Goal: Task Accomplishment & Management: Complete application form

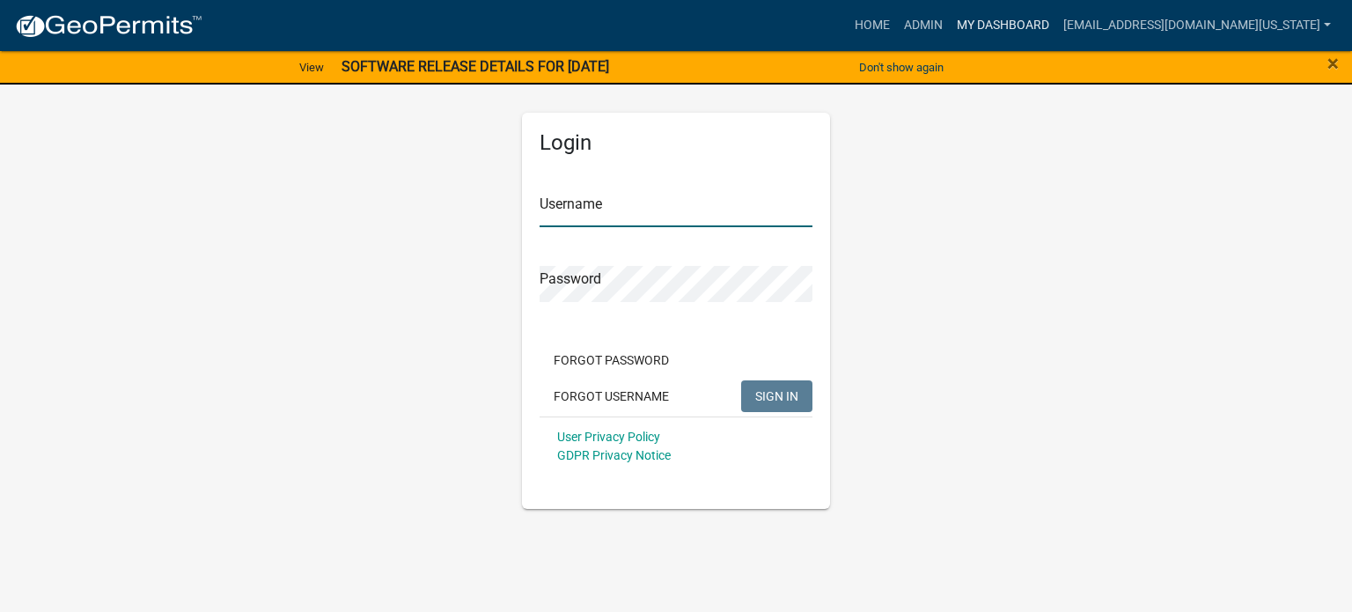
type input "[EMAIL_ADDRESS][DOMAIN_NAME][US_STATE]"
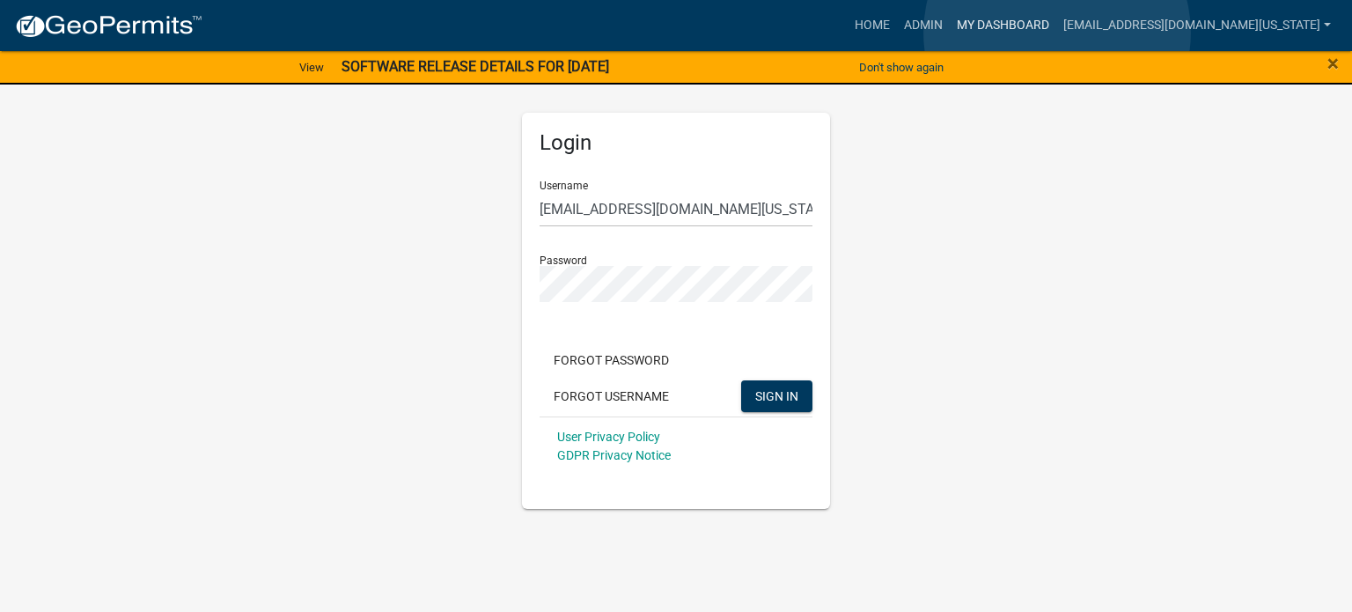
click at [1056, 33] on link "My Dashboard" at bounding box center [1002, 25] width 106 height 33
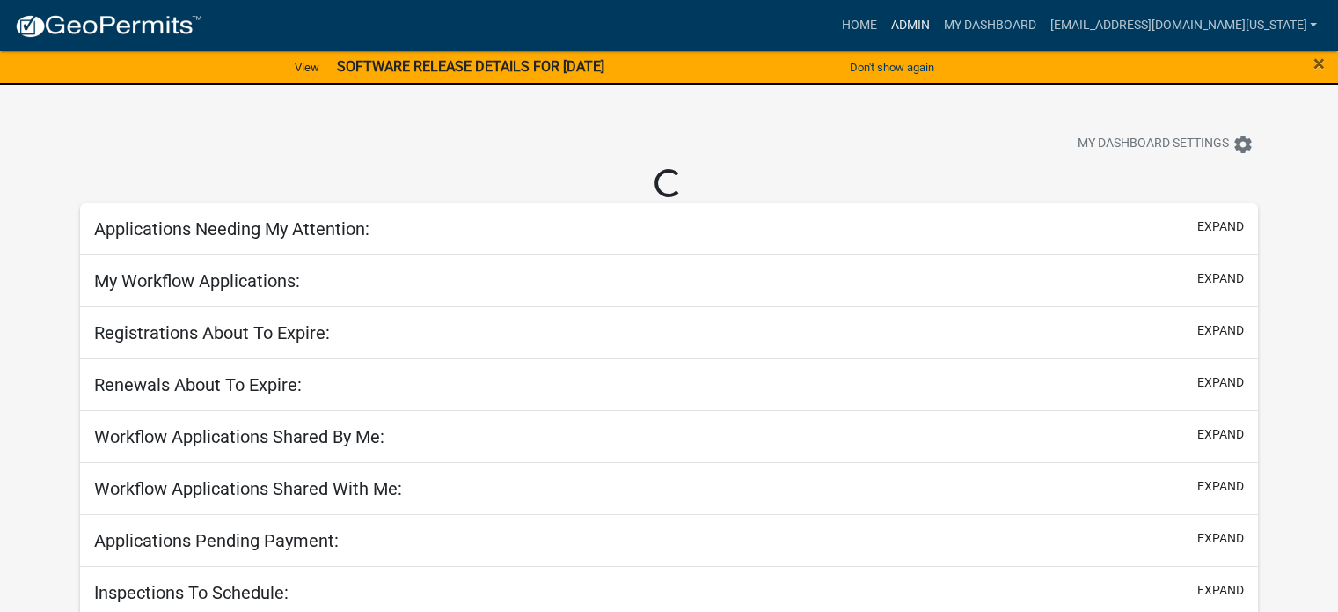
click at [936, 23] on link "Admin" at bounding box center [909, 25] width 53 height 33
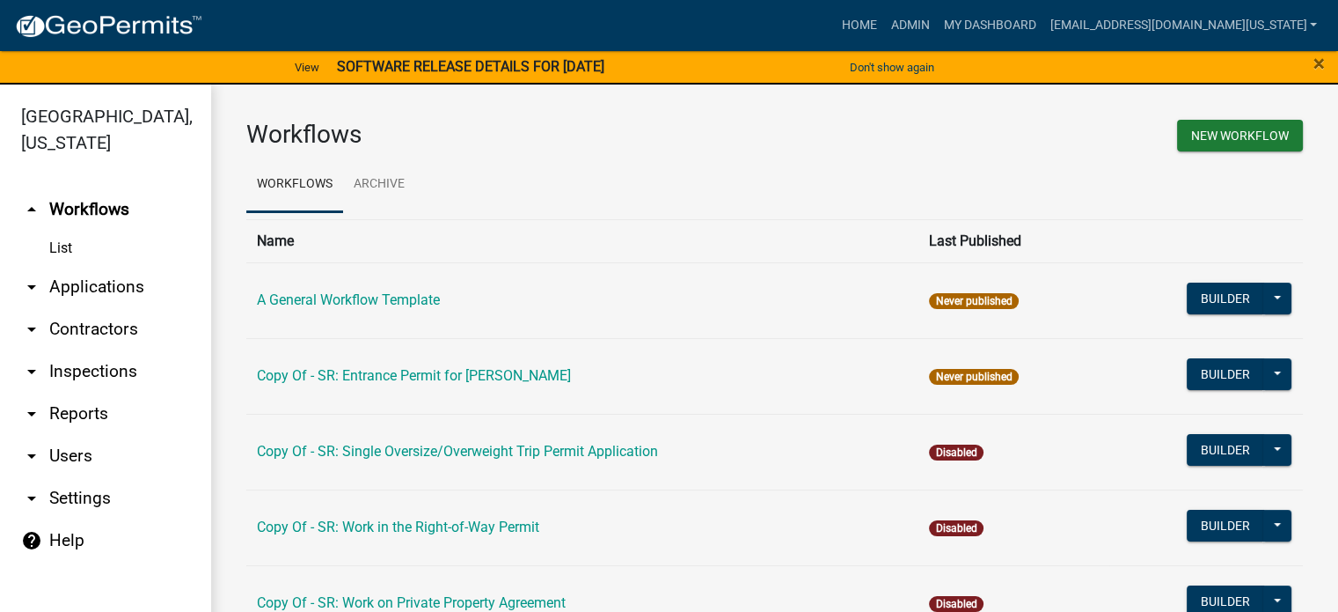
click at [123, 266] on link "arrow_drop_down Applications" at bounding box center [105, 287] width 211 height 42
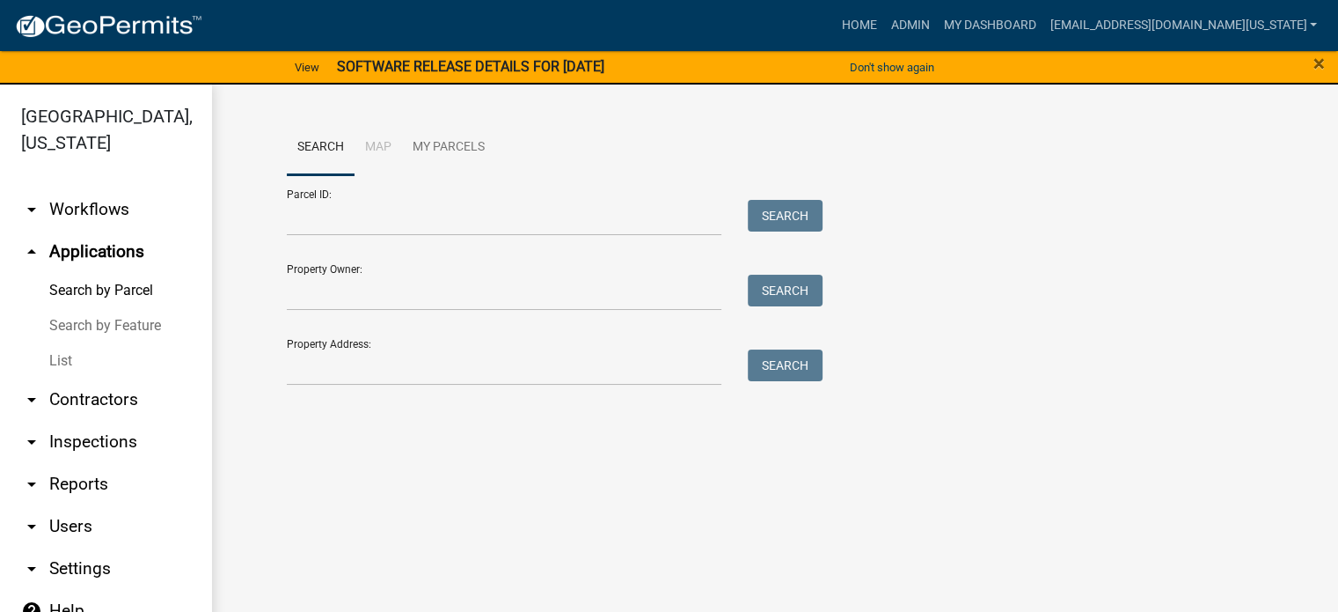
click at [77, 188] on link "arrow_drop_down Workflows" at bounding box center [105, 209] width 211 height 42
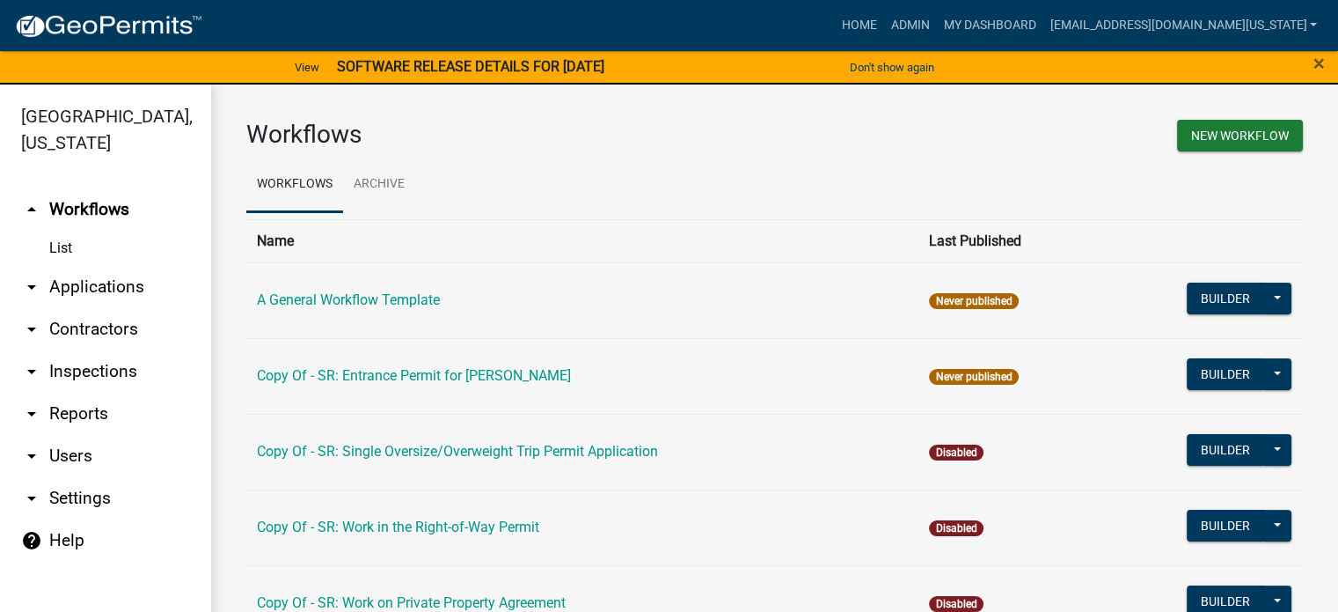
click at [71, 266] on link "arrow_drop_down Applications" at bounding box center [105, 287] width 211 height 42
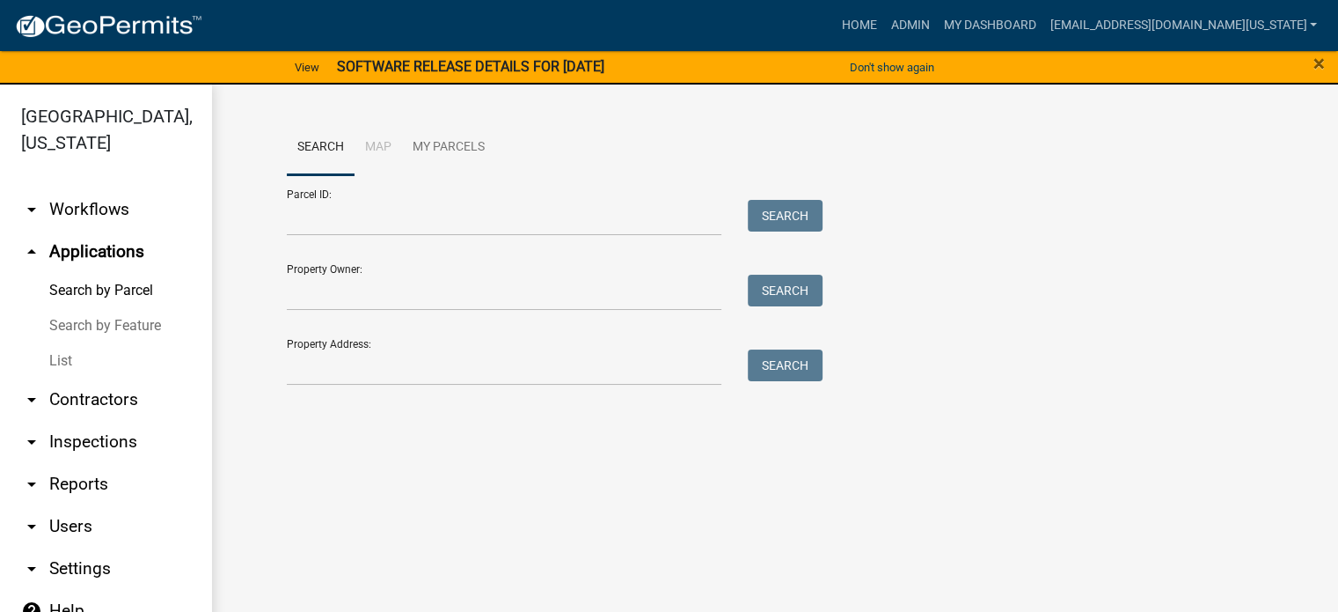
click at [64, 343] on link "List" at bounding box center [105, 360] width 211 height 35
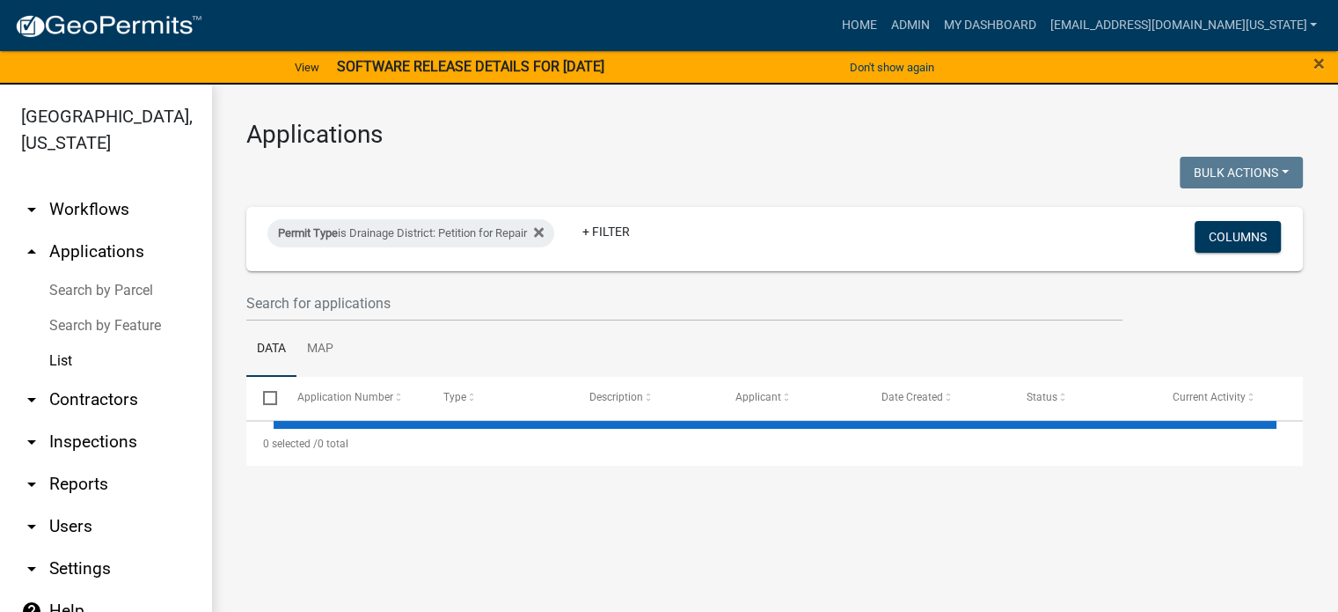
select select "3: 100"
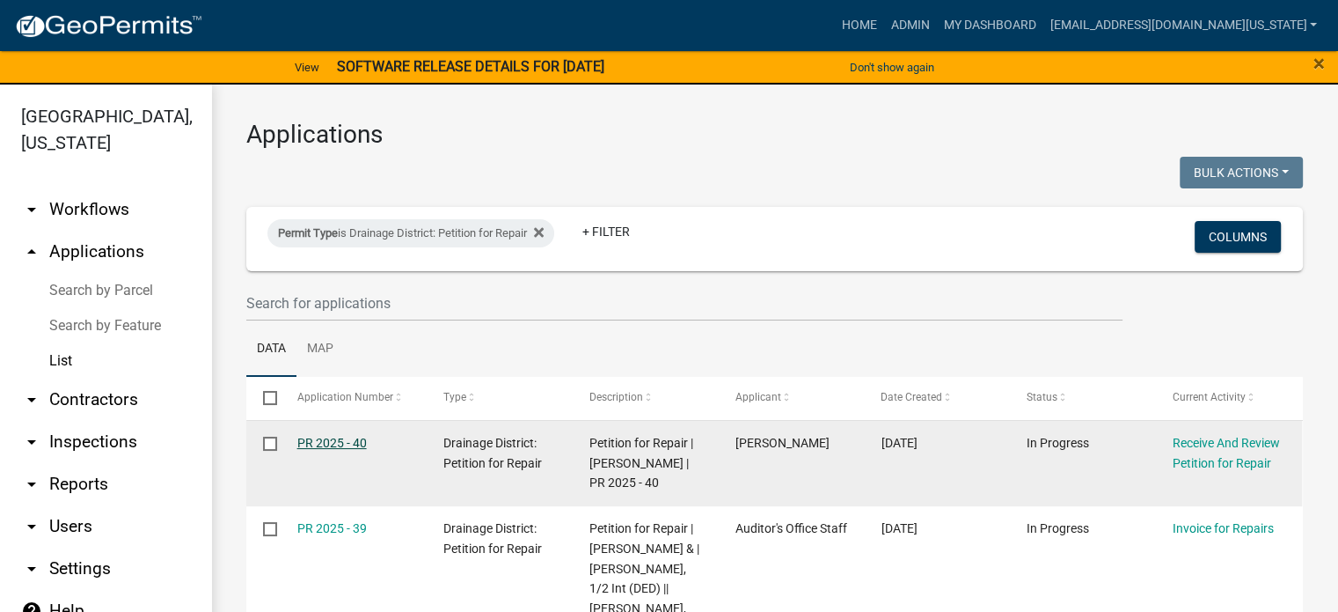
click at [348, 439] on link "PR 2025 - 40" at bounding box center [332, 443] width 70 height 14
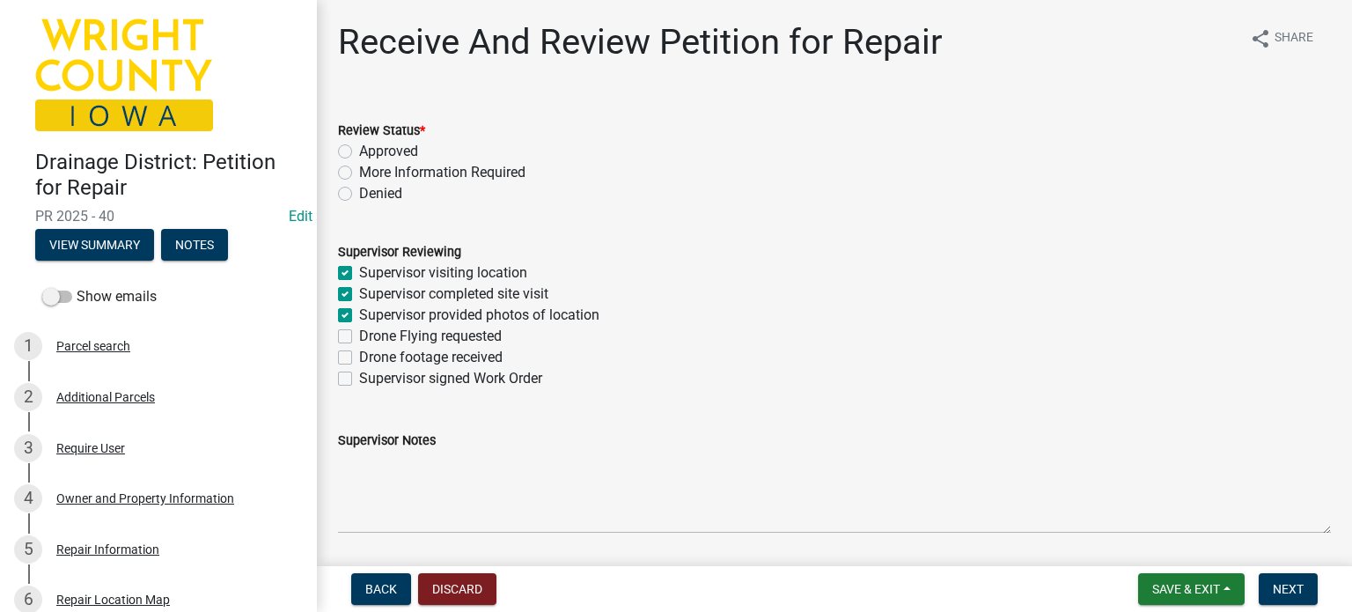
click at [359, 153] on label "Approved" at bounding box center [388, 151] width 59 height 21
click at [359, 152] on input "Approved" at bounding box center [364, 146] width 11 height 11
radio input "true"
click at [352, 382] on div "Supervisor signed Work Order" at bounding box center [834, 378] width 993 height 21
click at [359, 380] on label "Supervisor signed Work Order" at bounding box center [450, 378] width 183 height 21
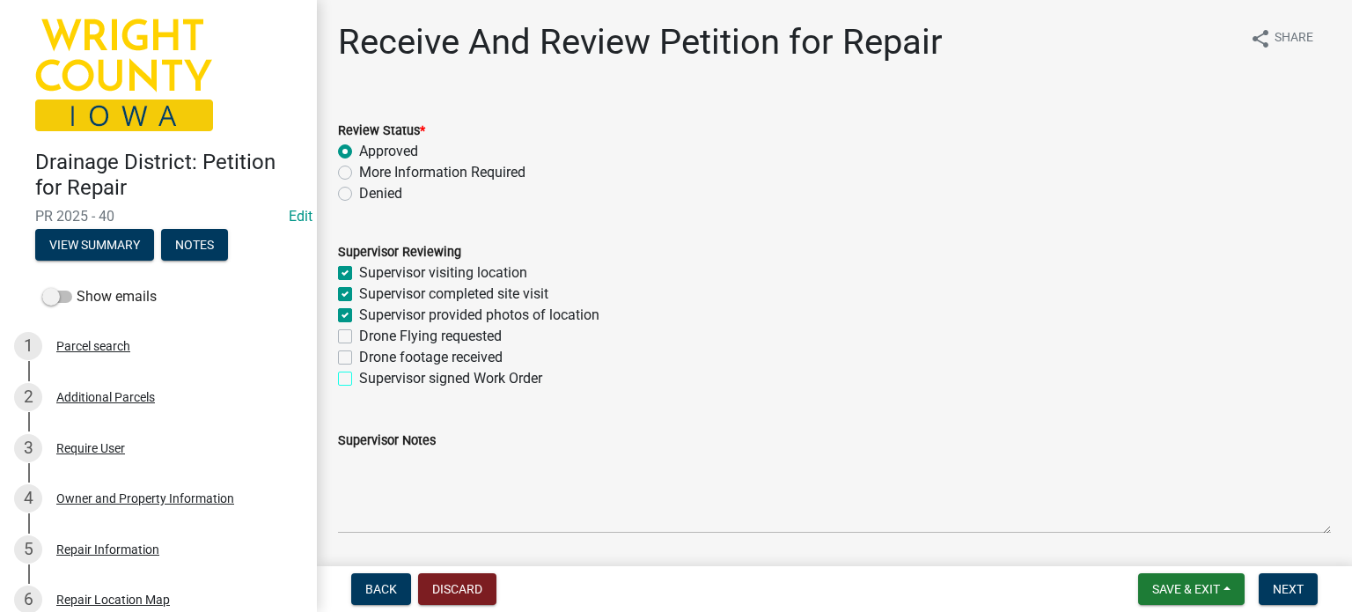
click at [359, 379] on input "Supervisor signed Work Order" at bounding box center [364, 373] width 11 height 11
checkbox input "true"
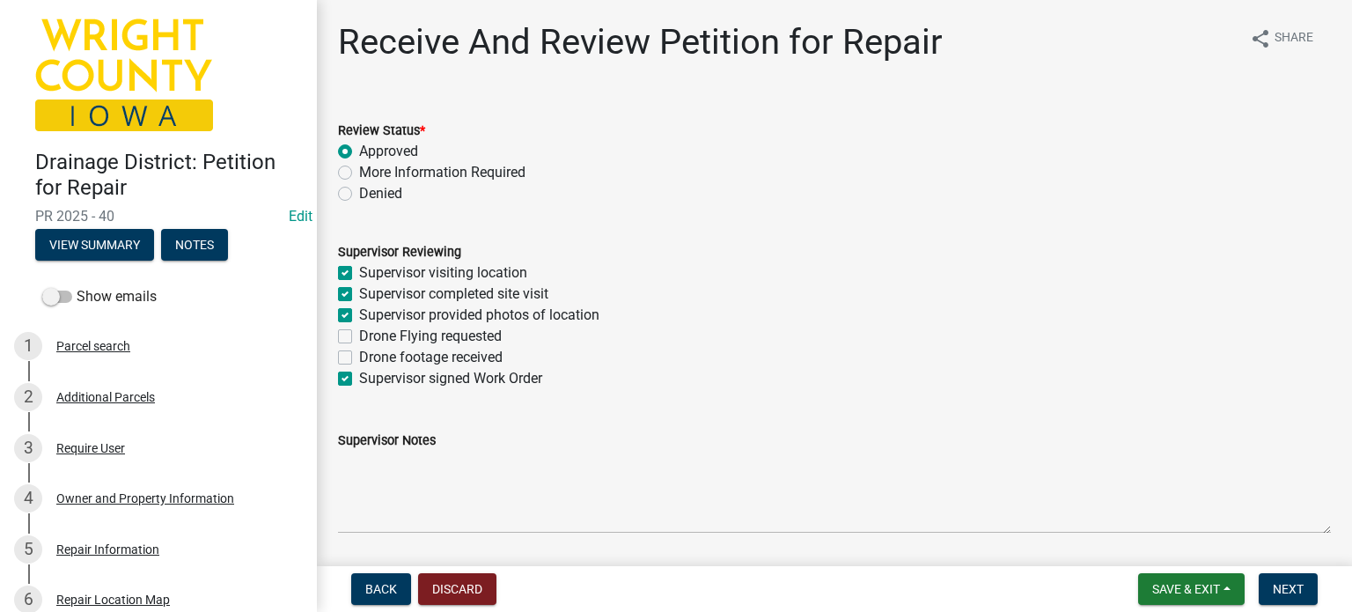
checkbox input "false"
checkbox input "true"
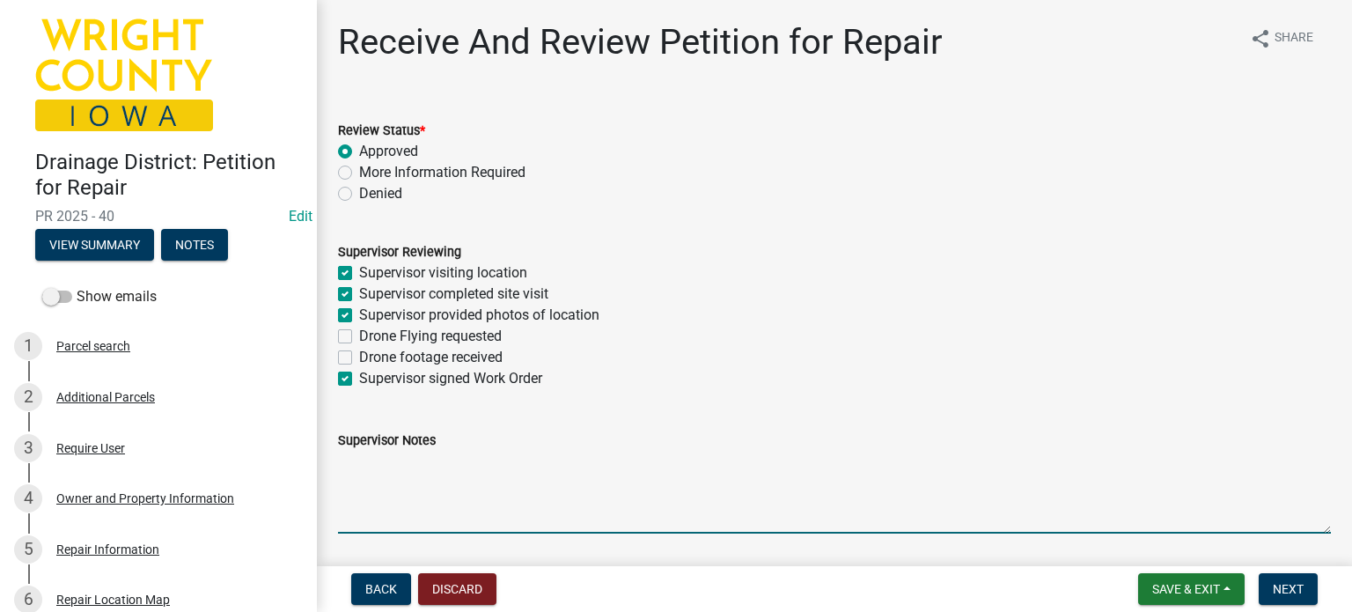
click at [460, 512] on textarea "Supervisor Notes" at bounding box center [834, 492] width 993 height 83
type textarea "[PERSON_NAME]: Replace tile from North fence line South until contractor find s…"
click at [1290, 587] on span "Next" at bounding box center [1287, 589] width 31 height 14
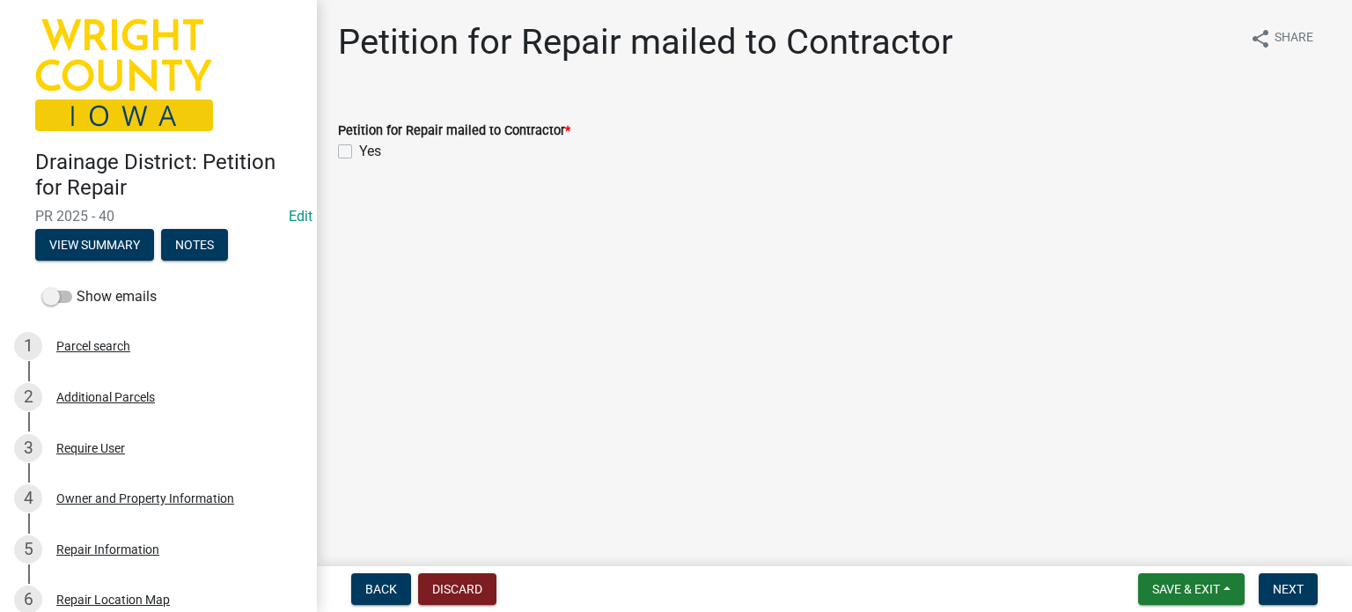
click at [359, 153] on label "Yes" at bounding box center [370, 151] width 22 height 21
click at [359, 152] on input "Yes" at bounding box center [364, 146] width 11 height 11
checkbox input "true"
click at [1283, 583] on span "Next" at bounding box center [1287, 589] width 31 height 14
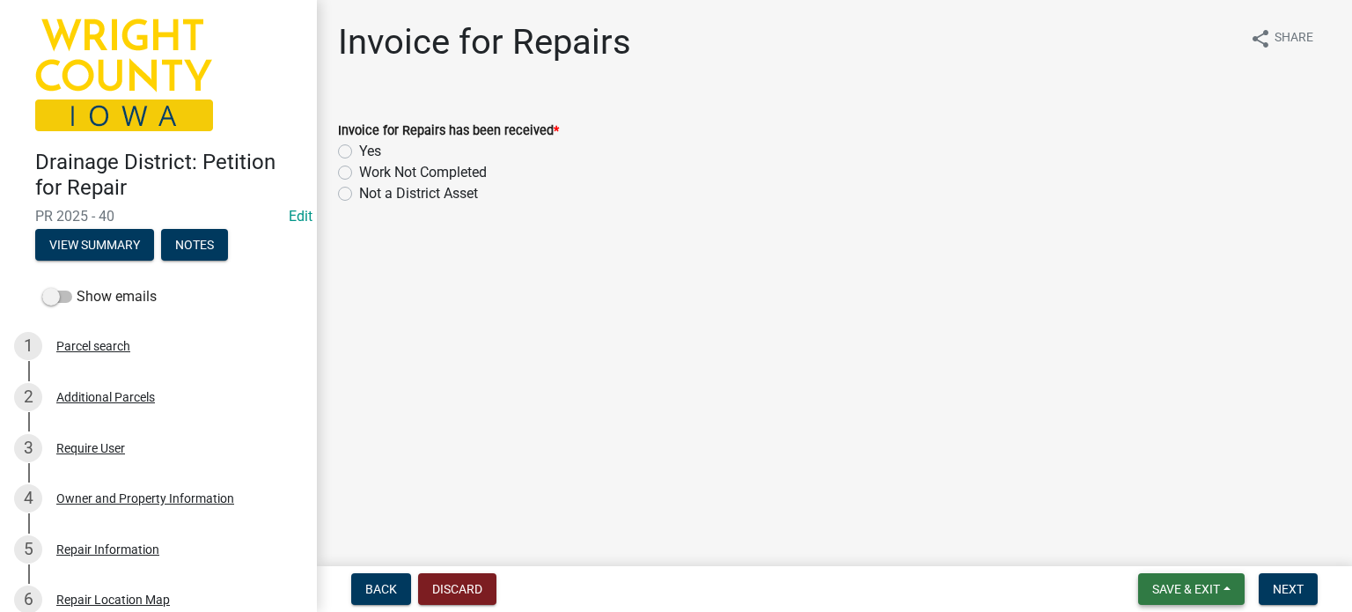
click at [1223, 590] on button "Save & Exit" at bounding box center [1191, 589] width 106 height 32
click at [1205, 542] on button "Save & Exit" at bounding box center [1173, 543] width 141 height 42
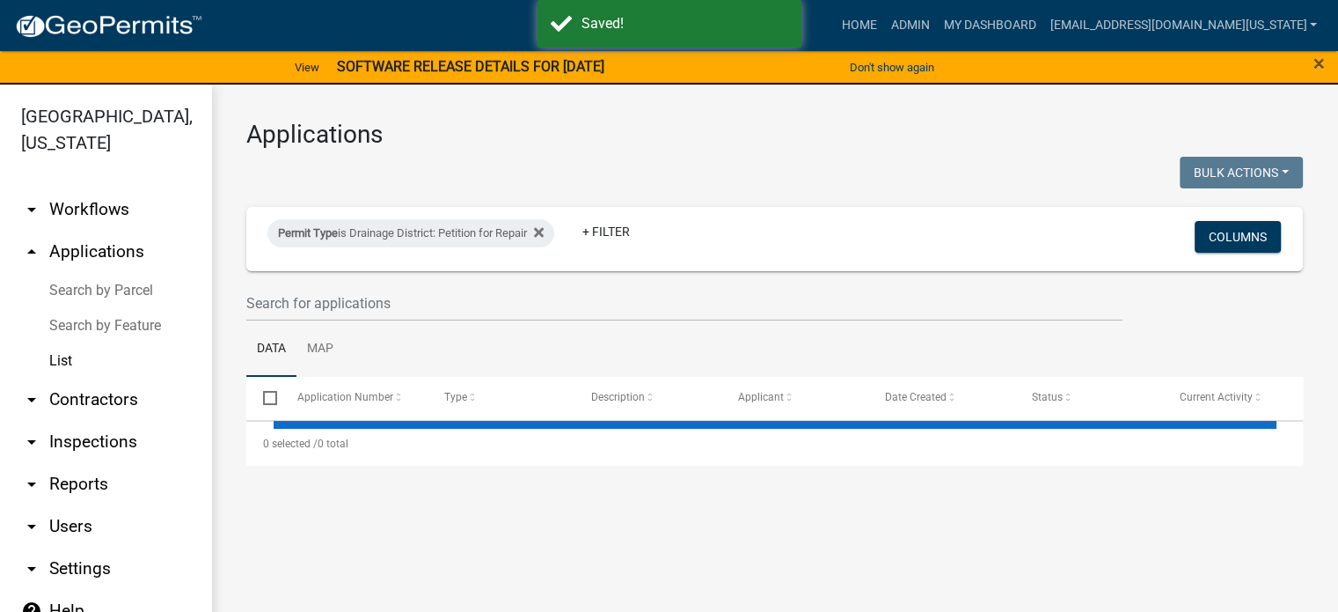
select select "3: 100"
